Goal: Find specific page/section: Find specific page/section

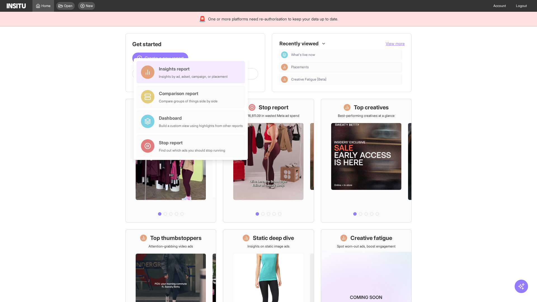
click at [192, 72] on div "Insights report Insights by ad, adset, campaign, or placement" at bounding box center [193, 71] width 69 height 13
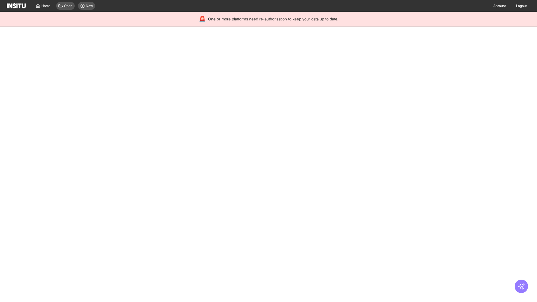
select select "**"
